Goal: Information Seeking & Learning: Learn about a topic

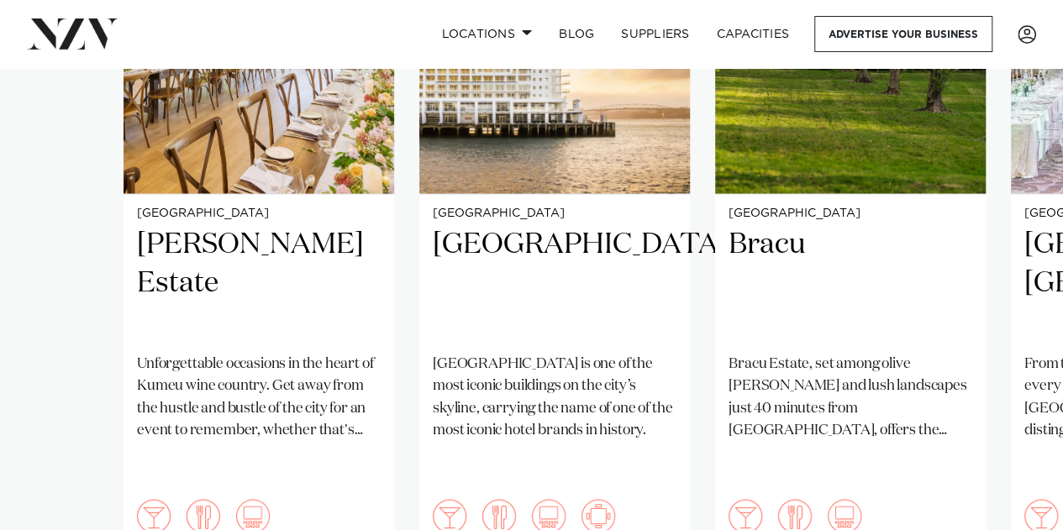
scroll to position [1398, 0]
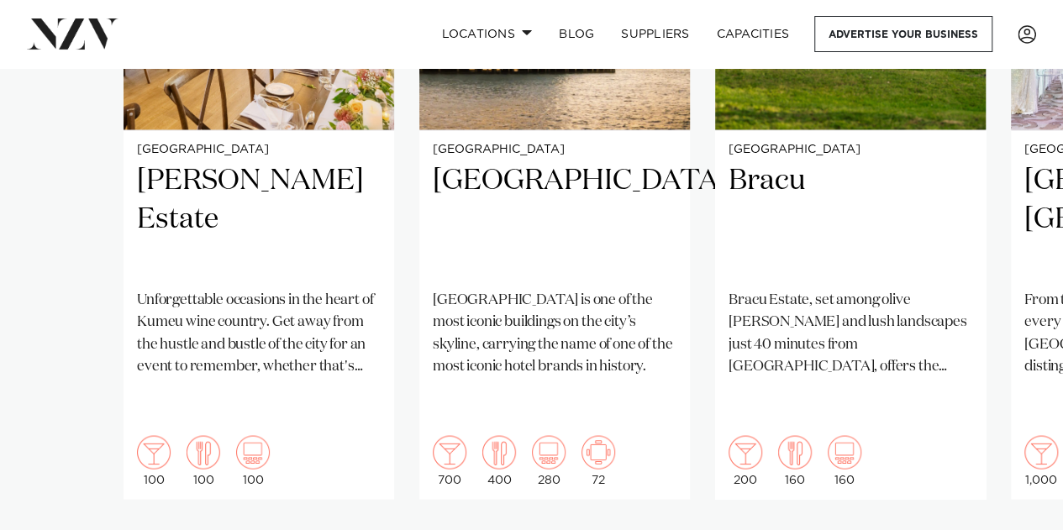
click at [565, 311] on p "Hilton Auckland is one of the most iconic buildings on the city’s skyline, carr…" at bounding box center [555, 333] width 244 height 88
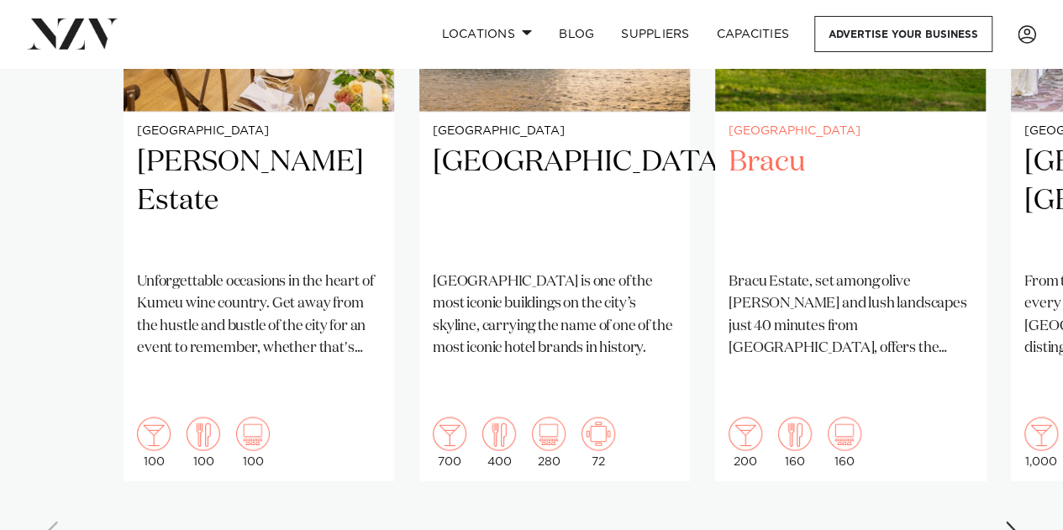
scroll to position [1412, 0]
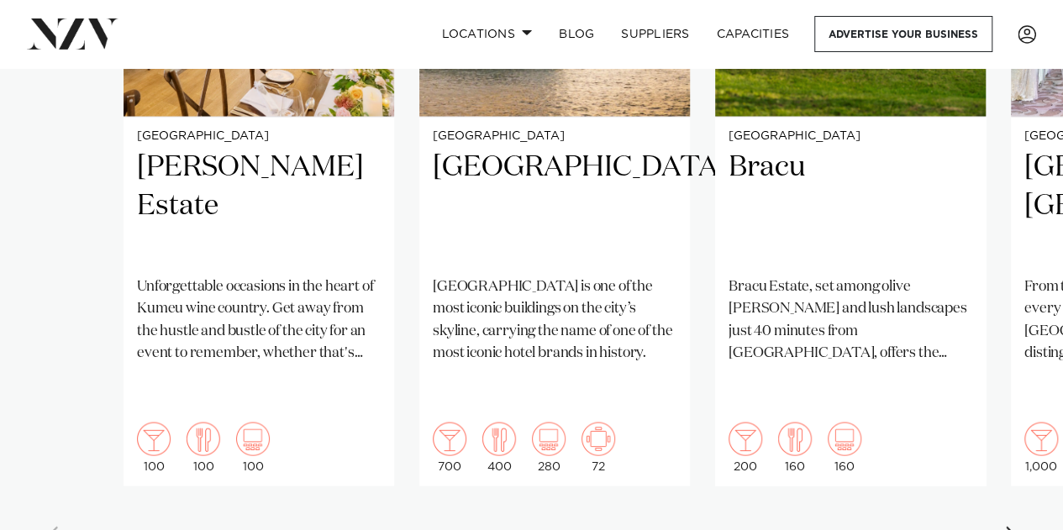
click at [1017, 526] on div "Next slide" at bounding box center [1012, 539] width 17 height 27
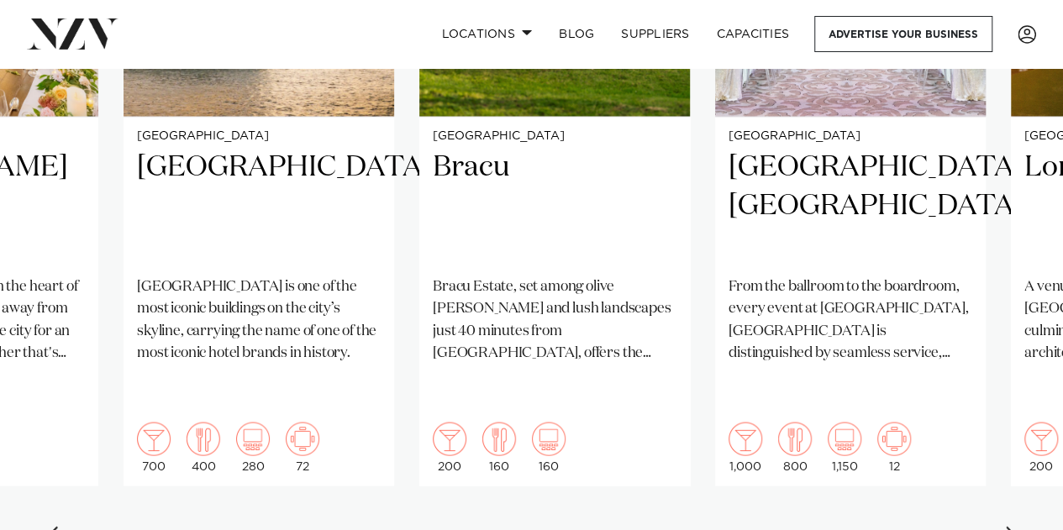
click at [1017, 526] on div "Next slide" at bounding box center [1012, 539] width 17 height 27
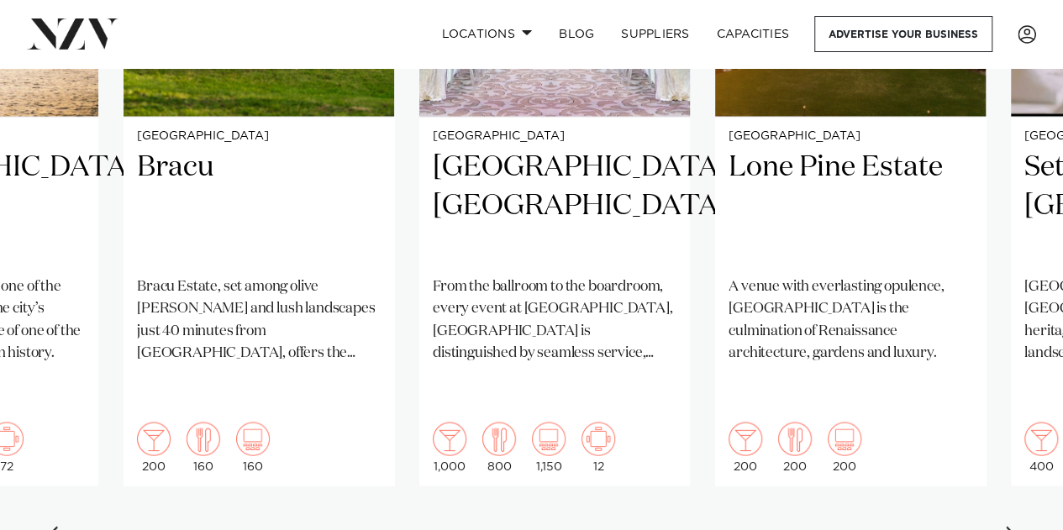
click at [1017, 526] on div "Next slide" at bounding box center [1012, 539] width 17 height 27
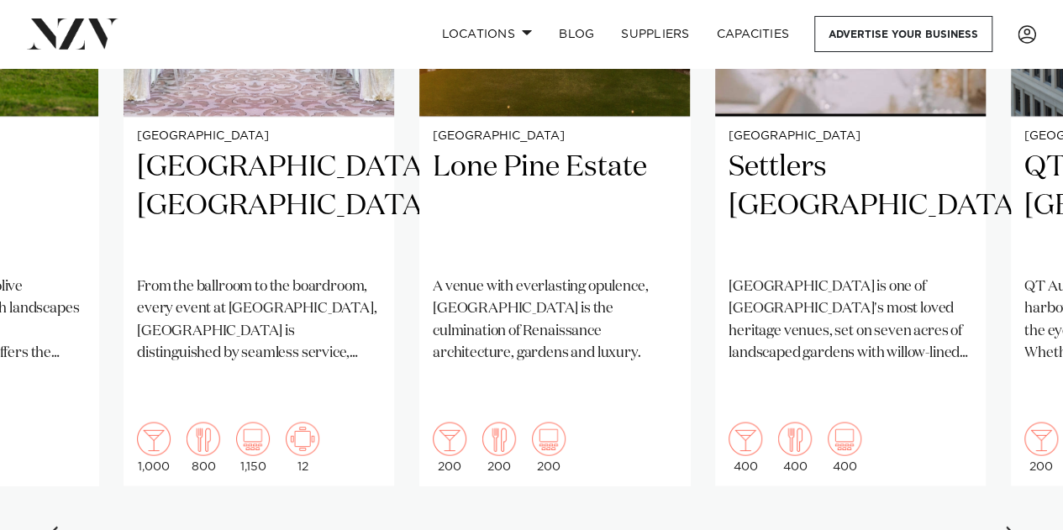
click at [1017, 526] on div "Next slide" at bounding box center [1012, 539] width 17 height 27
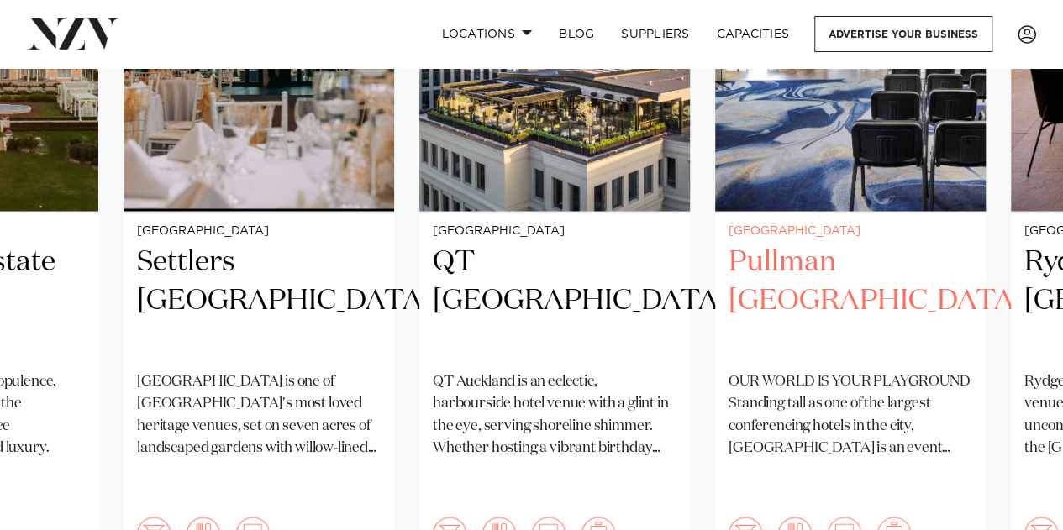
scroll to position [1381, 0]
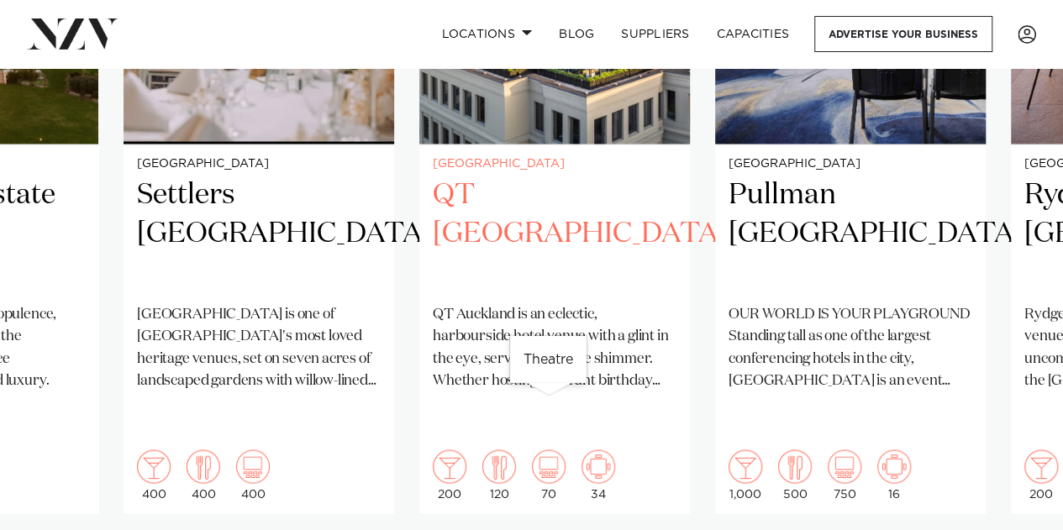
scroll to position [1404, 0]
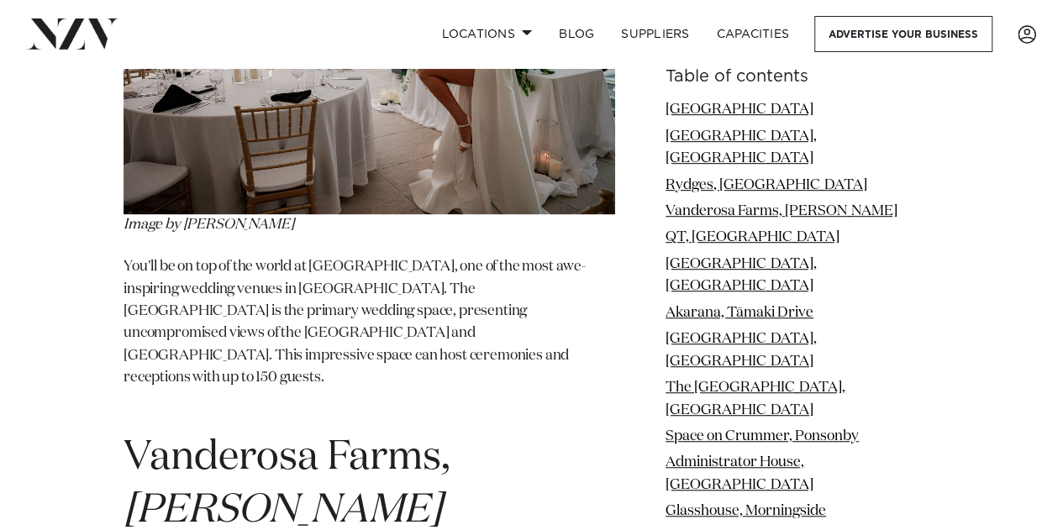
scroll to position [3595, 0]
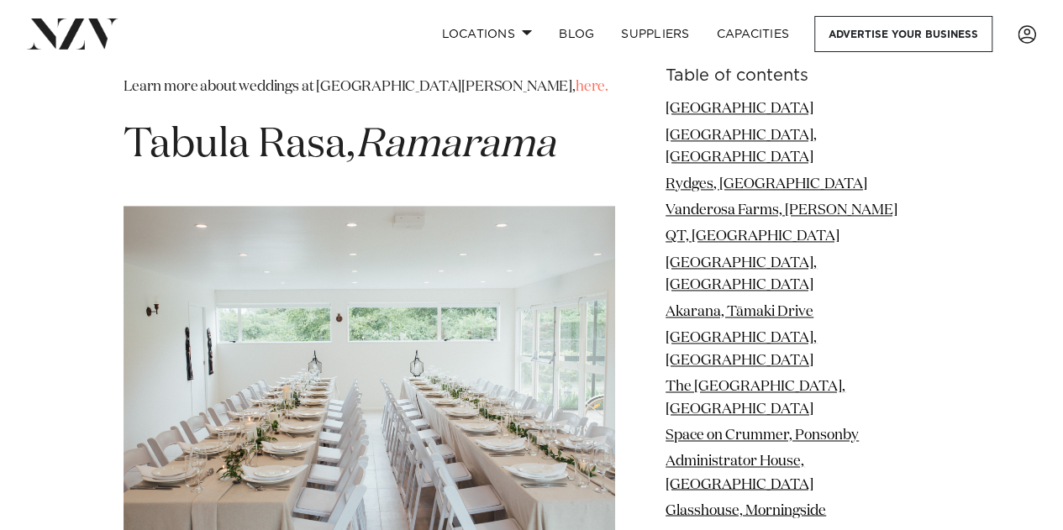
scroll to position [10681, 0]
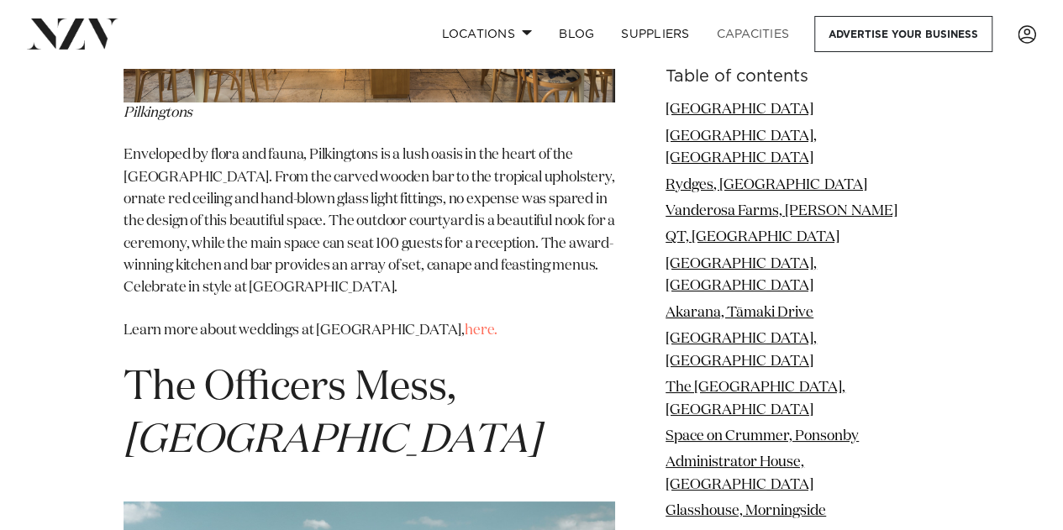
scroll to position [12649, 0]
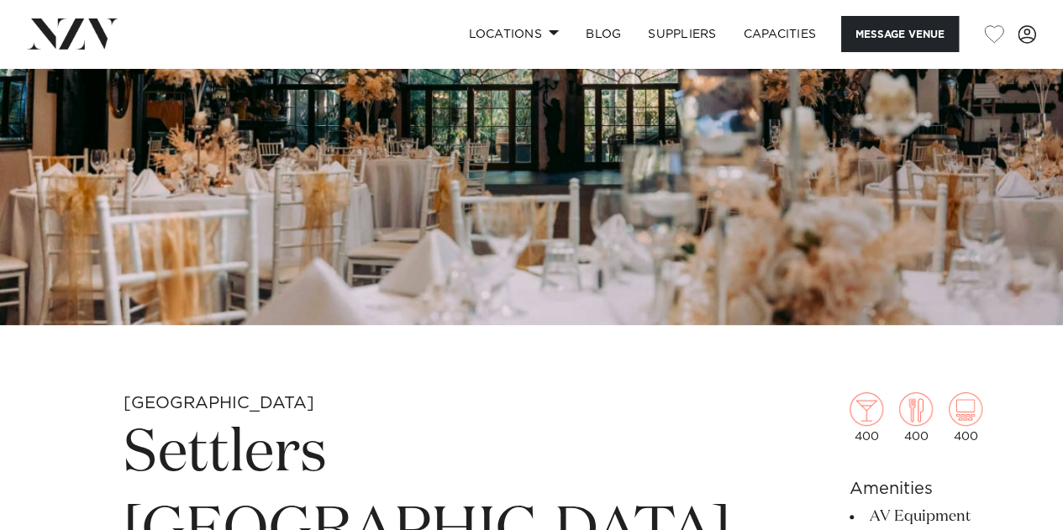
scroll to position [155, 0]
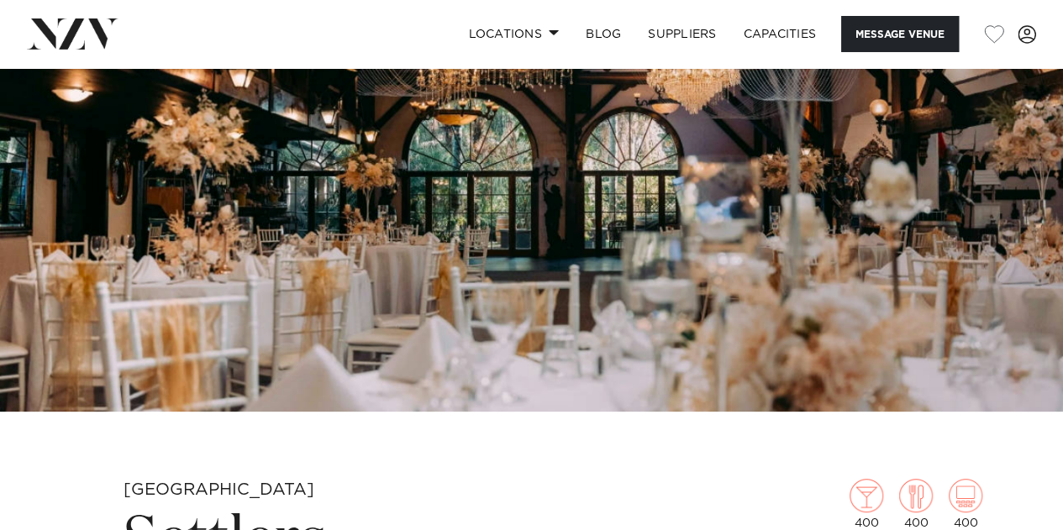
drag, startPoint x: 0, startPoint y: 0, endPoint x: 627, endPoint y: 402, distance: 744.9
drag, startPoint x: 627, startPoint y: 402, endPoint x: 564, endPoint y: 470, distance: 92.1
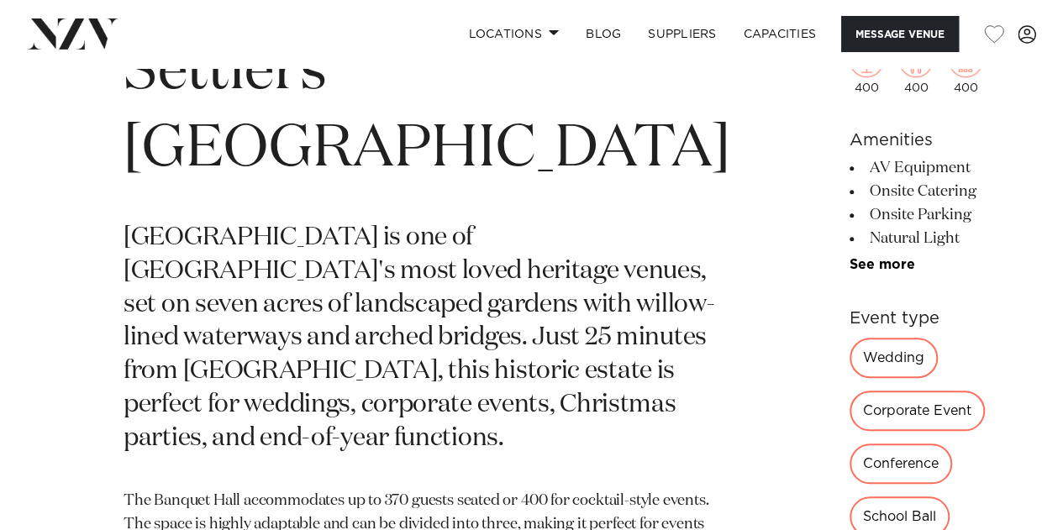
scroll to position [817, 0]
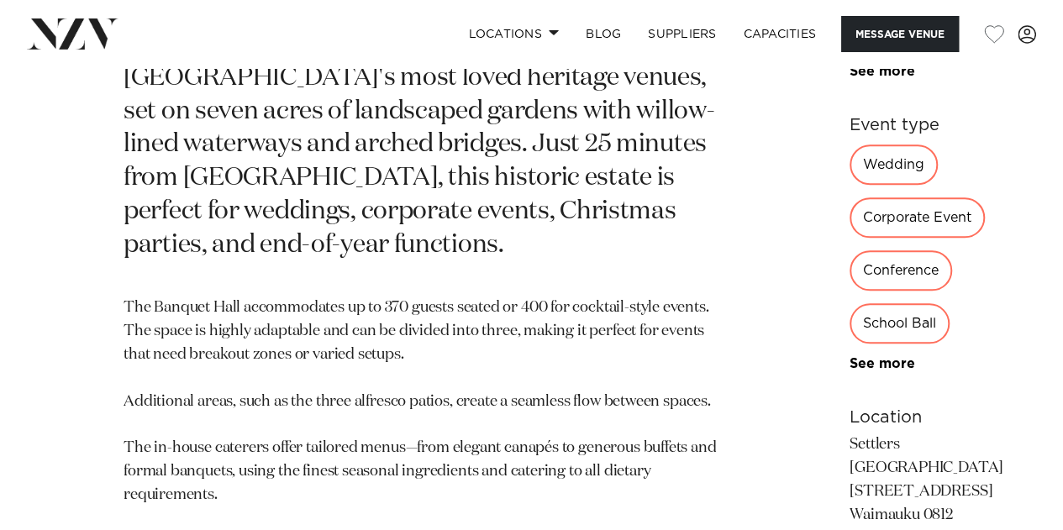
click at [849, 185] on div "Wedding" at bounding box center [893, 165] width 88 height 40
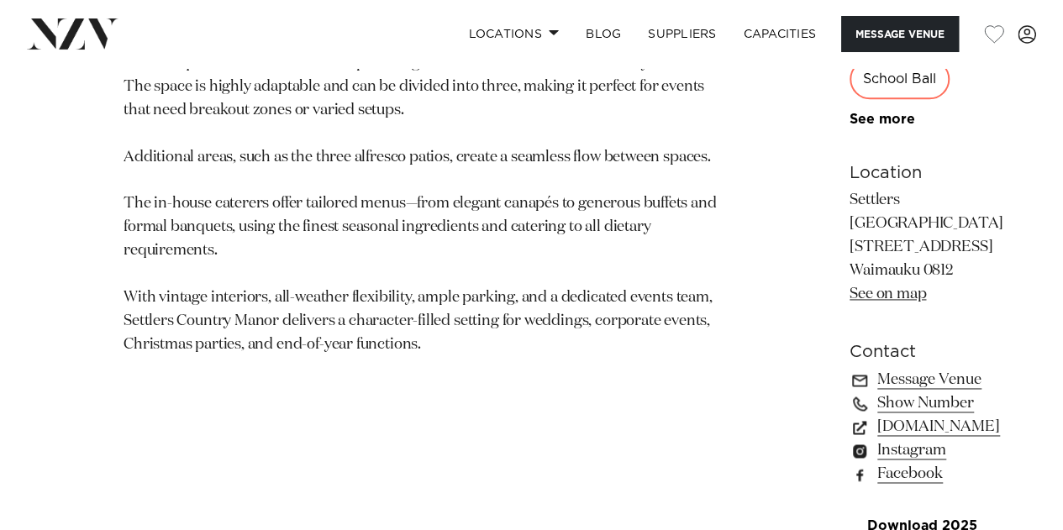
scroll to position [1074, 0]
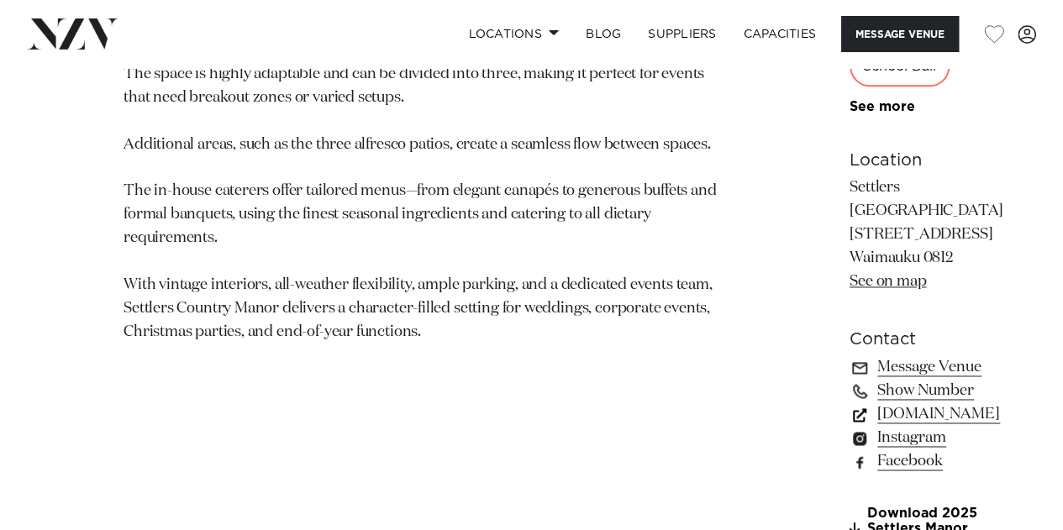
click at [849, 402] on link "[DOMAIN_NAME]" at bounding box center [926, 414] width 154 height 24
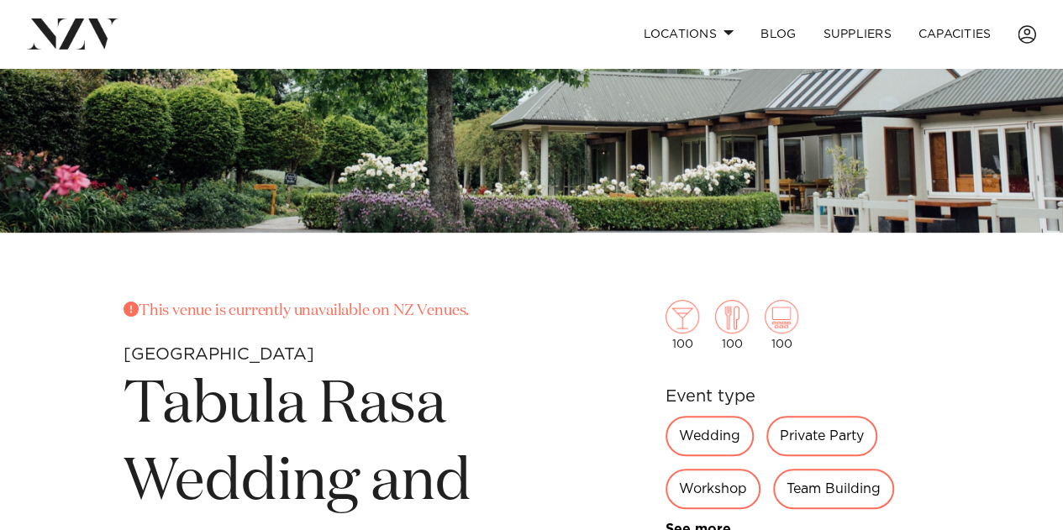
scroll to position [333, 0]
